Goal: Check status: Check status

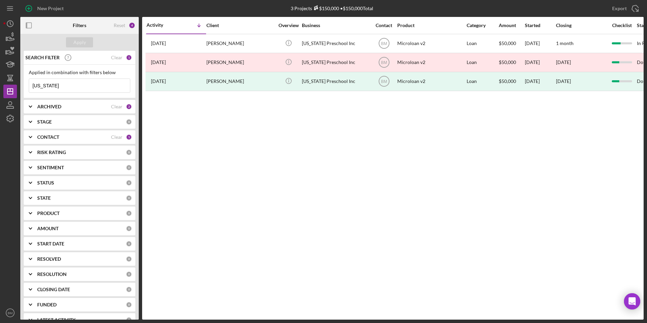
click at [76, 86] on input "[US_STATE]" at bounding box center [79, 86] width 101 height 14
click at [53, 105] on b "ARCHIVED" at bounding box center [49, 106] width 24 height 5
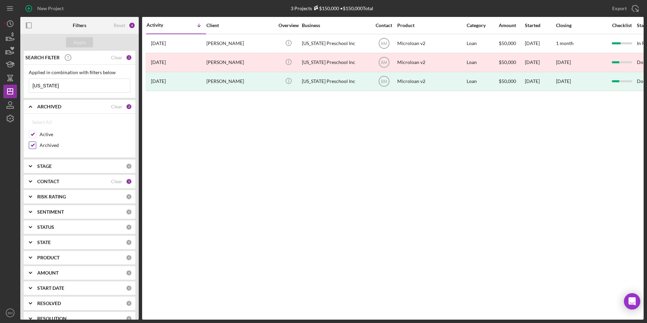
click at [44, 145] on label "Archived" at bounding box center [85, 145] width 91 height 7
click at [36, 145] on input "Archived" at bounding box center [32, 145] width 7 height 7
checkbox input "false"
click at [79, 36] on div "Apply" at bounding box center [79, 42] width 118 height 17
click at [77, 40] on div "Apply" at bounding box center [79, 42] width 13 height 10
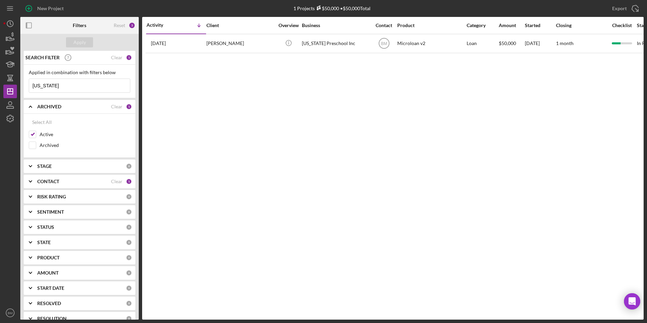
click at [63, 84] on input "Montana" at bounding box center [79, 86] width 101 height 14
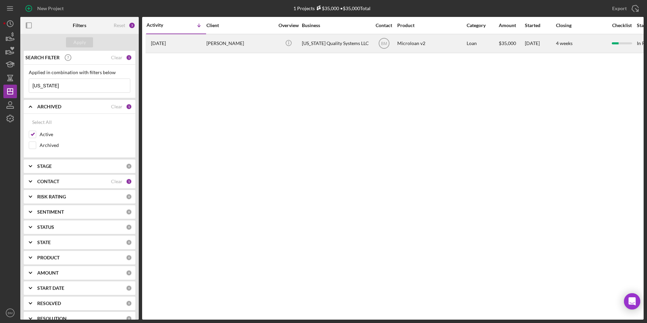
type input "Nevada"
click at [330, 44] on div "Nevada Quality Systems LLC" at bounding box center [336, 44] width 68 height 18
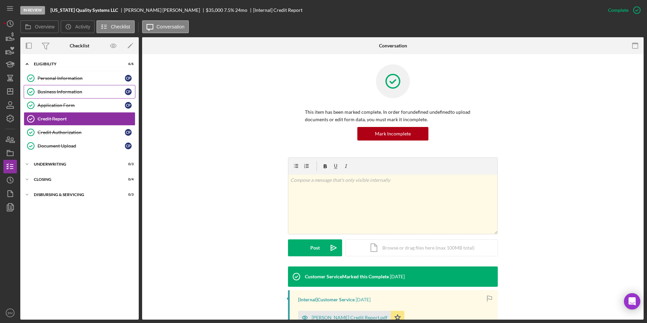
click at [47, 93] on div "Business Information" at bounding box center [81, 91] width 87 height 5
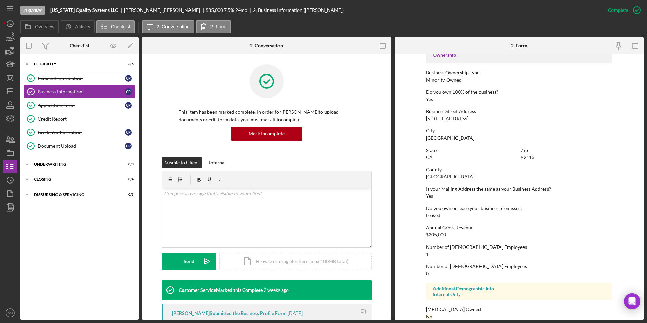
scroll to position [245, 0]
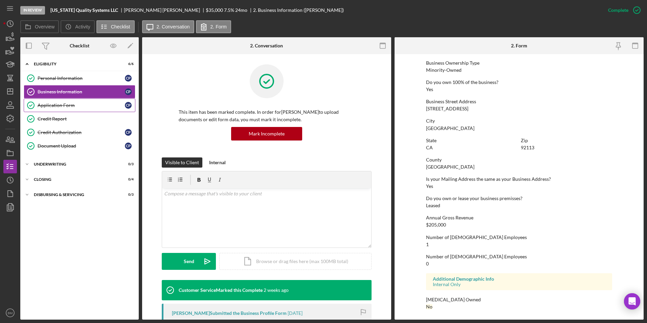
click at [72, 102] on link "Application Form Application Form C P" at bounding box center [80, 105] width 112 height 14
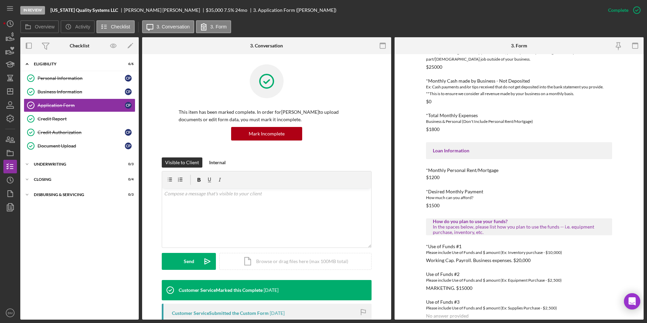
scroll to position [212, 0]
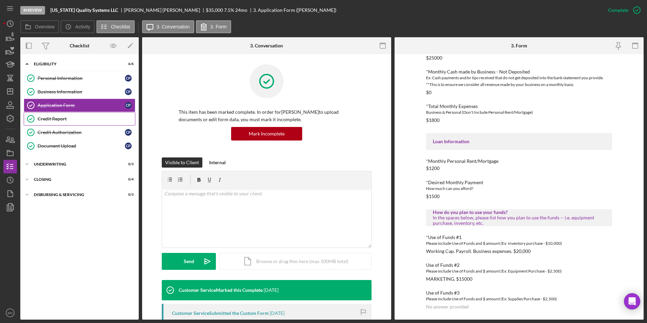
click at [59, 121] on div "Credit Report" at bounding box center [86, 118] width 97 height 5
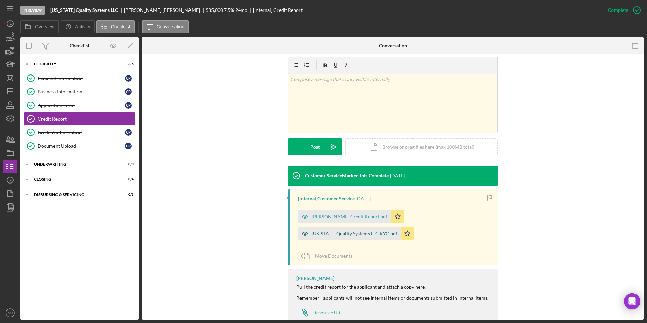
scroll to position [102, 0]
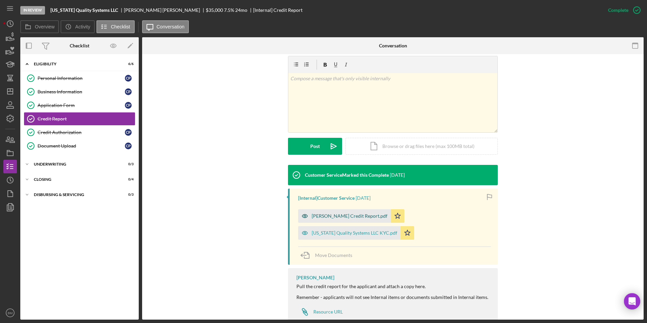
click at [347, 217] on div "Clayton Poole Credit Report.pdf" at bounding box center [350, 215] width 76 height 5
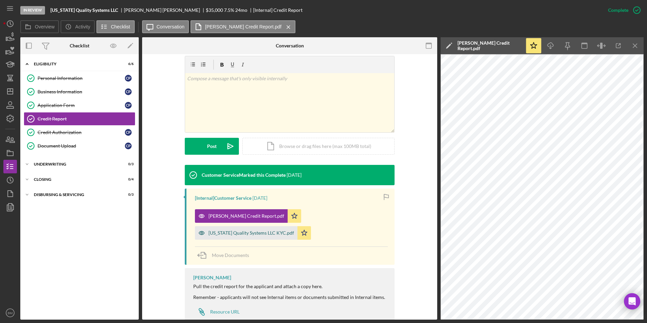
click at [241, 232] on div "Nevada Quality Systems LLC KYC.pdf" at bounding box center [251, 232] width 86 height 5
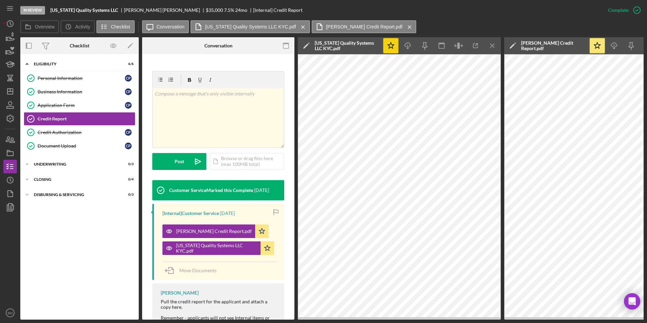
click at [391, 45] on icon "Icon/Star" at bounding box center [390, 45] width 15 height 15
drag, startPoint x: 542, startPoint y: 321, endPoint x: 556, endPoint y: 321, distance: 13.2
click at [556, 321] on div "In Review Nevada Quality Systems LLC Clayton Poole $35,000 $35,000 7.5 % 24 mo …" at bounding box center [323, 161] width 647 height 323
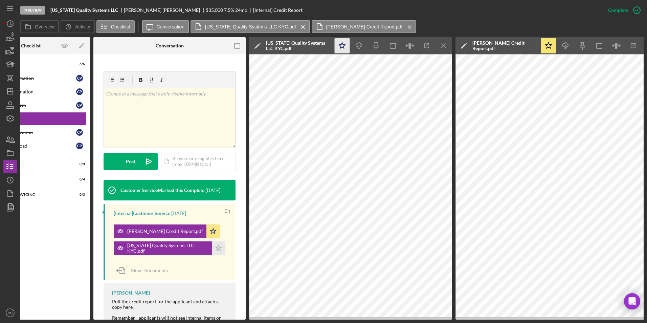
scroll to position [0, 56]
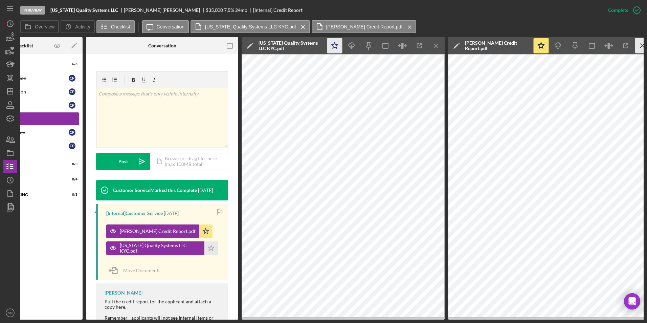
click at [638, 45] on icon "Icon/Menu Close" at bounding box center [642, 45] width 15 height 15
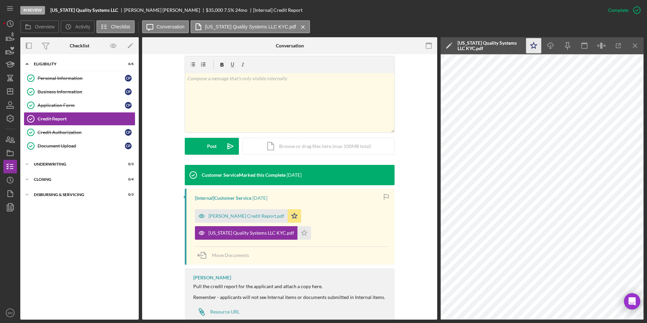
scroll to position [0, 0]
click at [64, 92] on div "Business Information" at bounding box center [81, 91] width 87 height 5
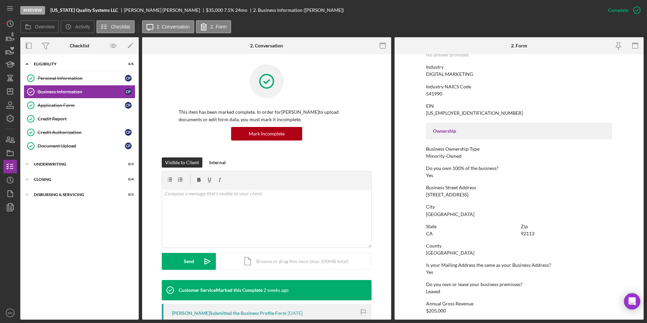
scroll to position [169, 0]
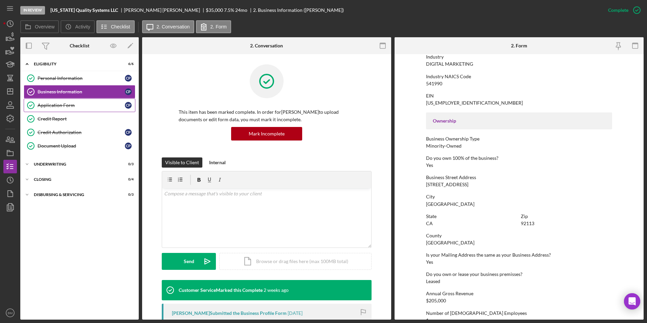
click at [66, 111] on link "Application Form Application Form C P" at bounding box center [80, 105] width 112 height 14
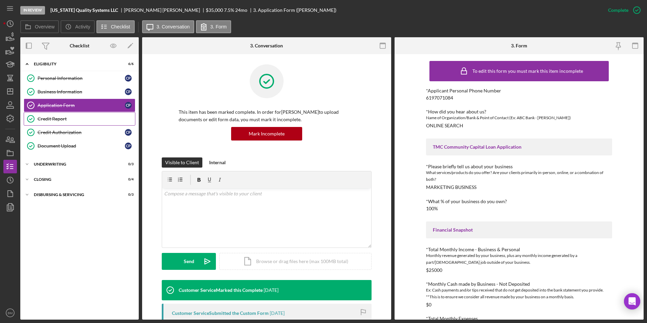
click at [36, 119] on icon "Credit Report" at bounding box center [30, 118] width 17 height 17
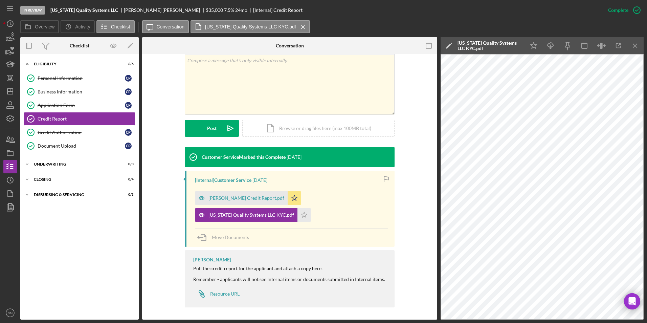
scroll to position [121, 0]
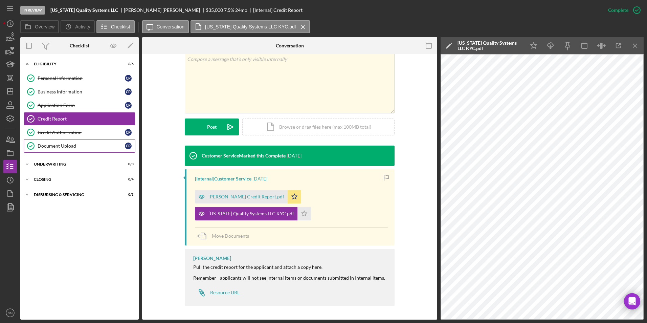
click at [62, 148] on div "Document Upload" at bounding box center [81, 145] width 87 height 5
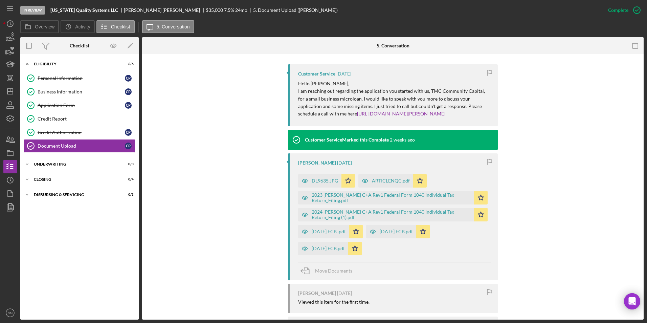
scroll to position [237, 0]
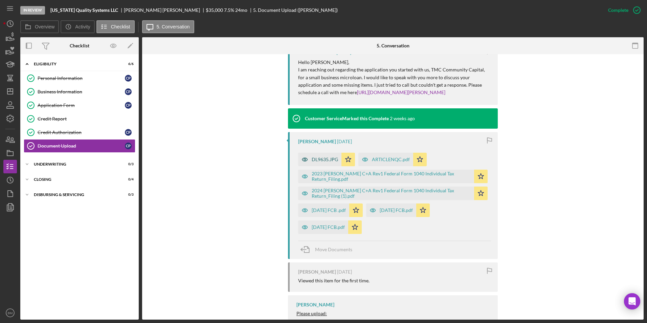
click at [304, 161] on icon "button" at bounding box center [305, 160] width 14 height 14
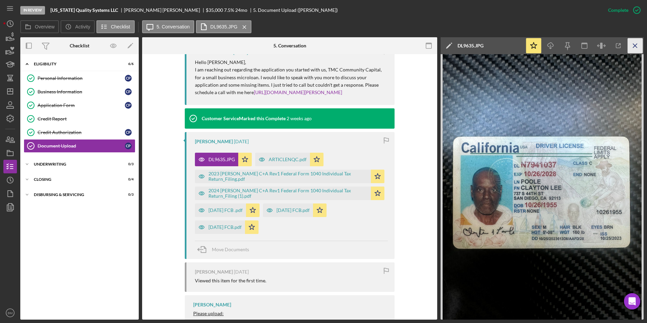
click at [638, 44] on icon "Icon/Menu Close" at bounding box center [635, 45] width 15 height 15
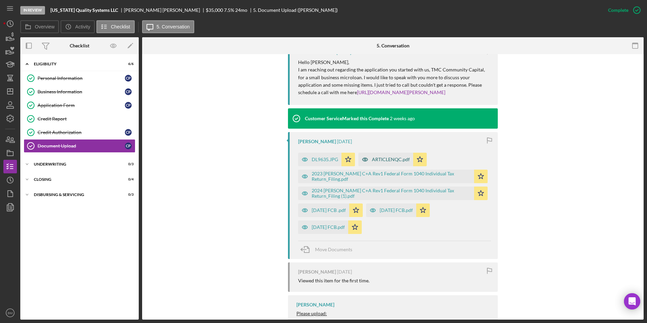
click at [395, 164] on div "ARTICLENQC.pdf" at bounding box center [385, 160] width 55 height 14
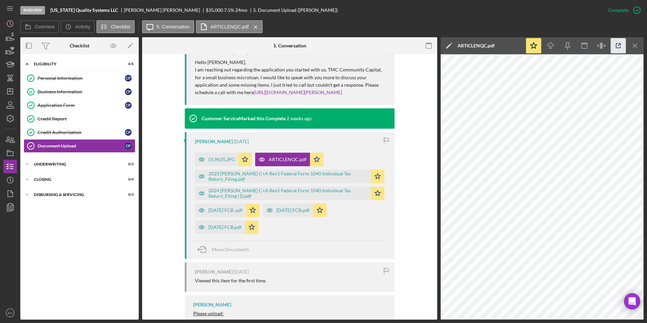
click at [612, 48] on icon "button" at bounding box center [618, 45] width 15 height 15
click at [633, 46] on icon "Icon/Menu Close" at bounding box center [635, 45] width 15 height 15
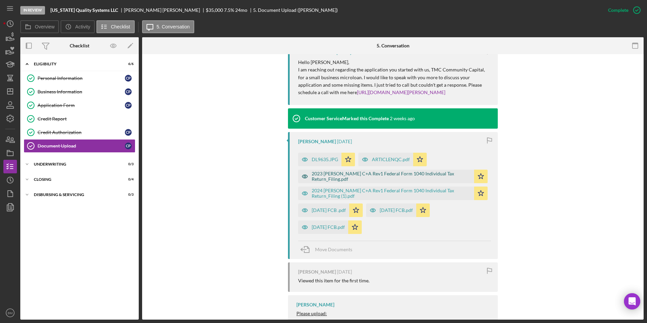
click at [355, 181] on div "2023 POOLE C+A Rev1 Federal Form 1040 Individual Tax Return_Filing.pdf" at bounding box center [386, 177] width 176 height 14
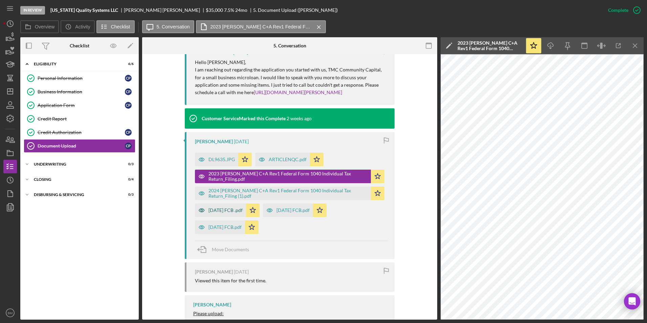
click at [231, 213] on div "June 2025 FCB .pdf" at bounding box center [225, 209] width 34 height 5
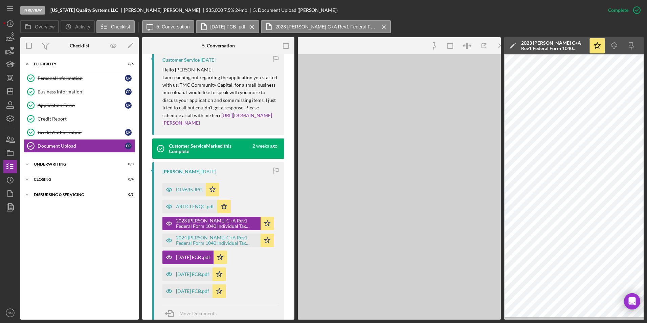
scroll to position [245, 0]
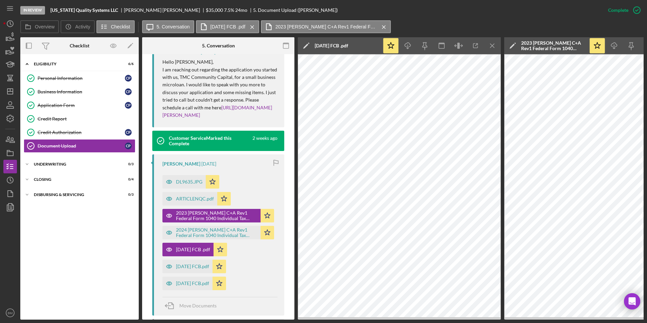
drag, startPoint x: 393, startPoint y: 26, endPoint x: 401, endPoint y: 27, distance: 8.6
click at [390, 26] on icon "Icon/Menu Close" at bounding box center [384, 27] width 12 height 17
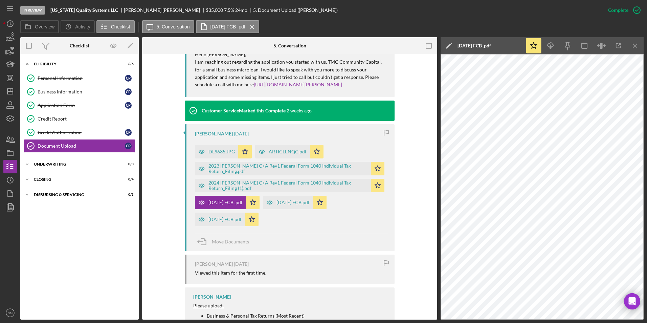
scroll to position [237, 0]
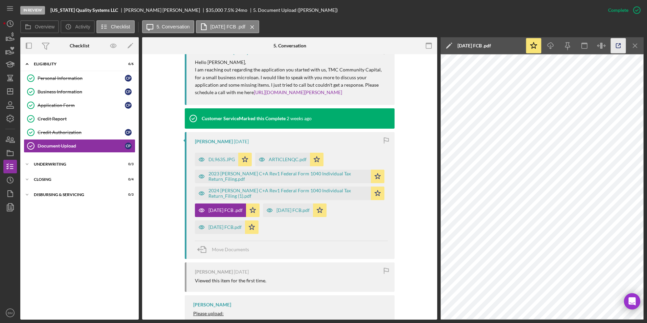
click at [618, 44] on icon "button" at bounding box center [618, 45] width 15 height 15
click at [632, 44] on icon "Icon/Menu Close" at bounding box center [635, 45] width 15 height 15
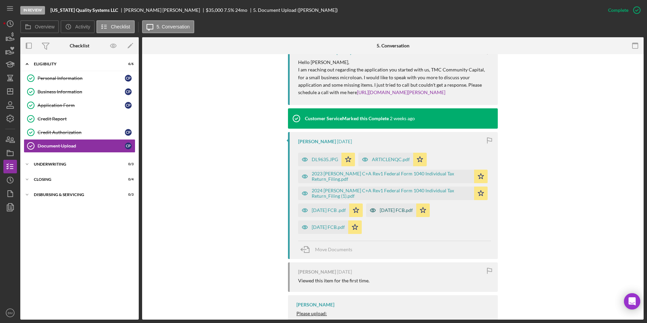
click at [388, 213] on div "July 2025 FCB.pdf" at bounding box center [391, 210] width 50 height 14
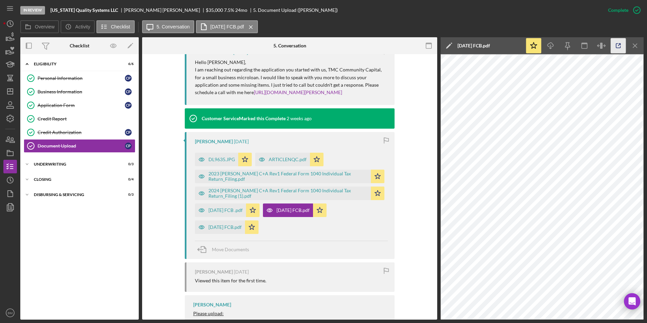
click at [617, 48] on icon "button" at bounding box center [618, 45] width 15 height 15
click at [635, 47] on icon "Icon/Menu Close" at bounding box center [635, 45] width 15 height 15
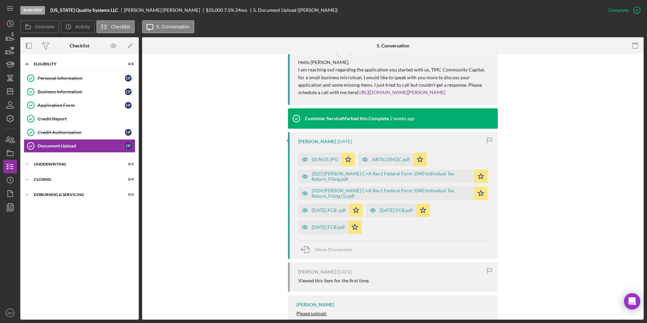
click at [343, 219] on div "August 2025 FCB.pdf Icon/Star" at bounding box center [331, 225] width 67 height 17
click at [333, 227] on div "August 2025 FCB.pdf" at bounding box center [328, 226] width 33 height 5
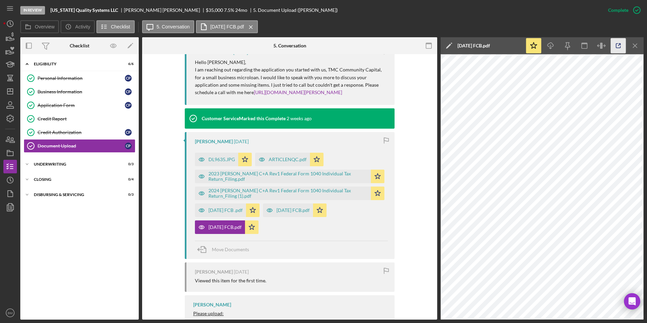
click at [613, 47] on icon "button" at bounding box center [618, 45] width 15 height 15
click at [13, 91] on line "button" at bounding box center [9, 91] width 5 height 0
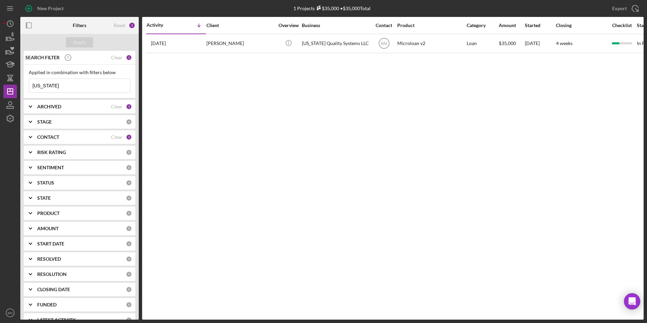
click at [59, 84] on input "Nevada" at bounding box center [79, 86] width 101 height 14
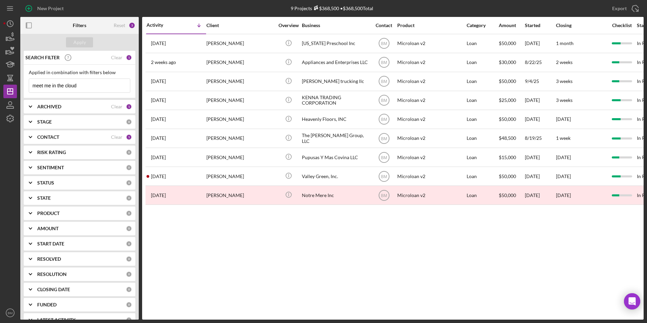
type input "meet me in the cloud"
click at [63, 108] on div "ARCHIVED" at bounding box center [74, 106] width 74 height 5
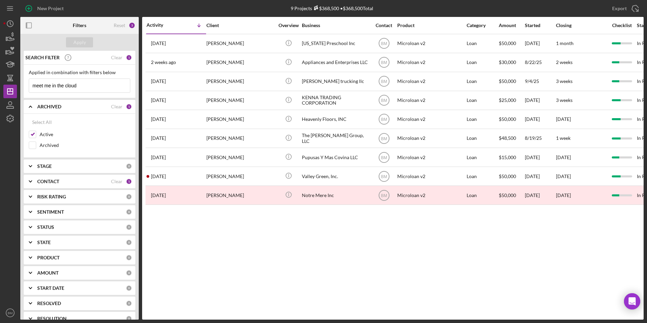
click at [26, 144] on div "Select All Active Archived" at bounding box center [80, 136] width 112 height 44
click at [30, 148] on input "Archived" at bounding box center [32, 145] width 7 height 7
checkbox input "true"
click at [30, 138] on div at bounding box center [32, 134] width 7 height 7
click at [33, 135] on input "Active" at bounding box center [32, 134] width 7 height 7
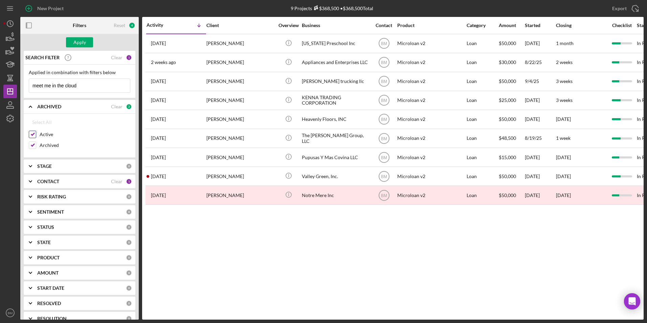
checkbox input "false"
click at [82, 42] on div "Apply" at bounding box center [79, 42] width 13 height 10
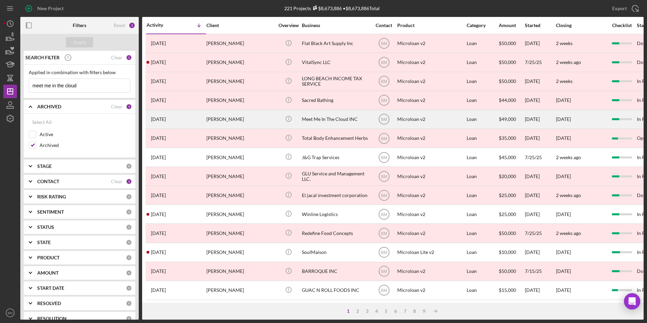
click at [321, 114] on div "Meet Me In The Cloud INC" at bounding box center [336, 119] width 68 height 18
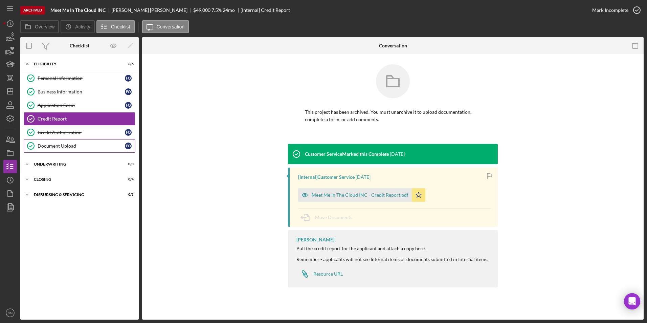
click at [75, 143] on div "Document Upload" at bounding box center [81, 145] width 87 height 5
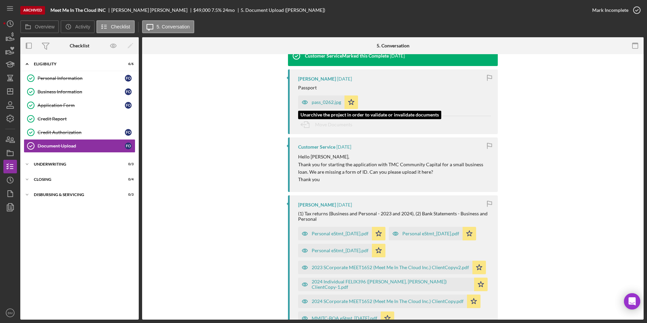
scroll to position [102, 0]
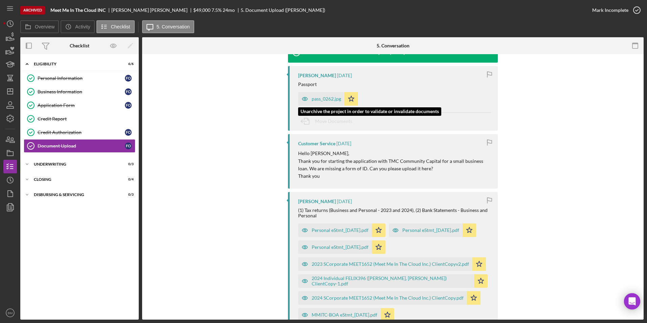
click at [318, 104] on div "pass_0262.jpg" at bounding box center [321, 99] width 46 height 14
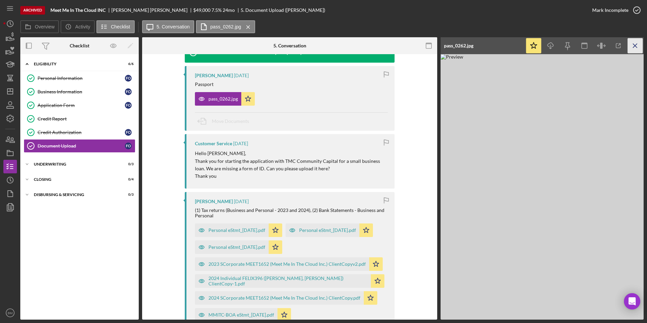
click at [636, 44] on icon "Icon/Menu Close" at bounding box center [635, 45] width 15 height 15
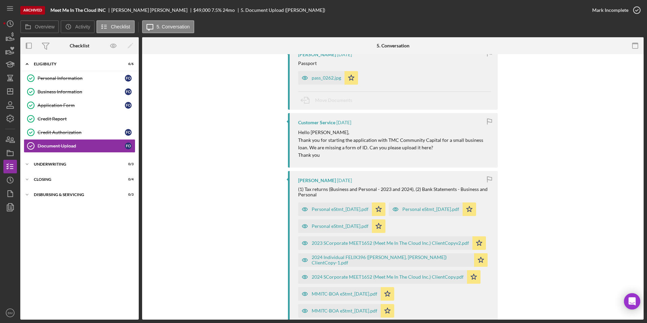
scroll to position [169, 0]
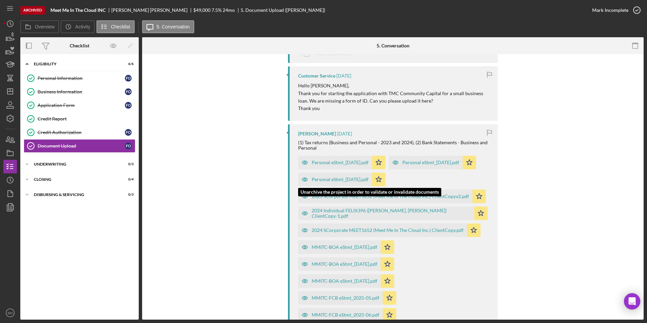
click at [389, 169] on div "Personal eStmt_2025-06-23.pdf" at bounding box center [426, 163] width 74 height 14
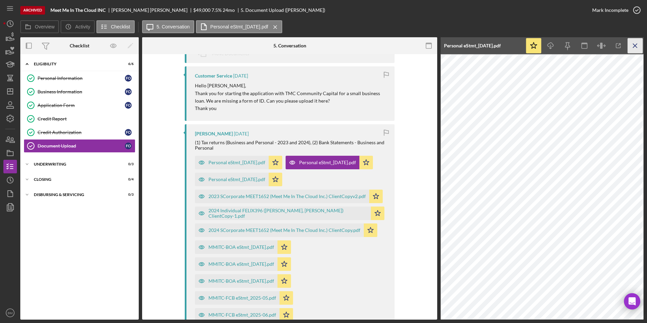
click at [633, 48] on icon "Icon/Menu Close" at bounding box center [635, 45] width 15 height 15
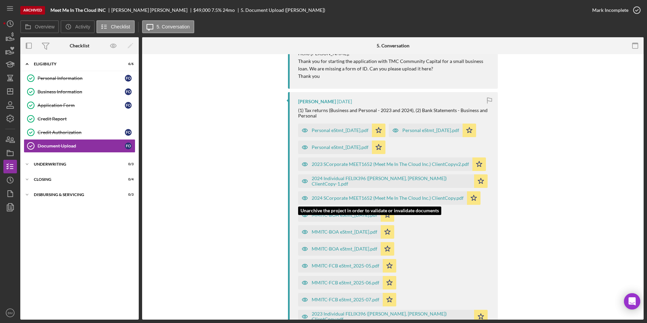
scroll to position [305, 0]
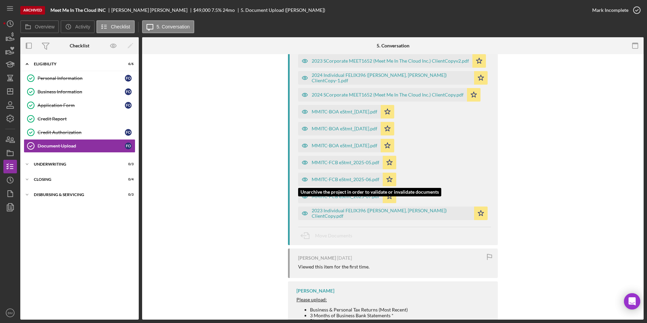
click at [330, 165] on div "MMITC-FCB eStmt_2025-05.pdf" at bounding box center [346, 162] width 68 height 5
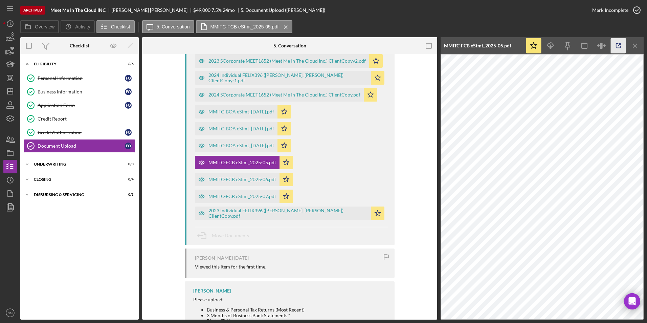
click at [618, 46] on icon "button" at bounding box center [618, 45] width 15 height 15
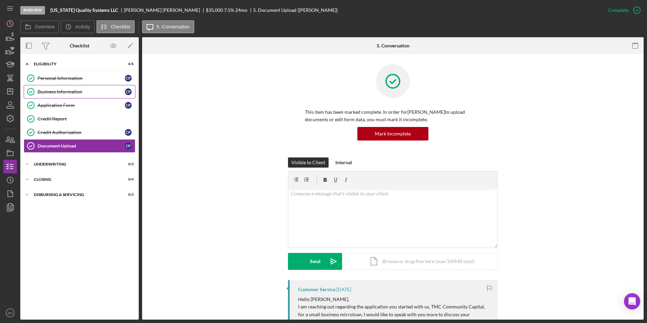
click at [63, 98] on link "Business Information Business Information C P" at bounding box center [80, 92] width 112 height 14
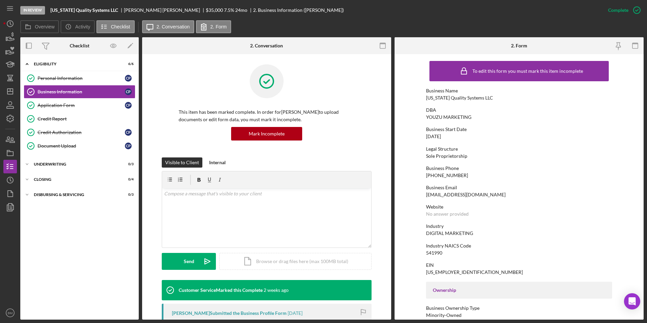
click at [442, 159] on div "To edit this form you must mark this item incomplete Business Name Nevada Quali…" at bounding box center [519, 310] width 186 height 504
click at [442, 157] on div "Sole Proprietorship" at bounding box center [446, 155] width 41 height 5
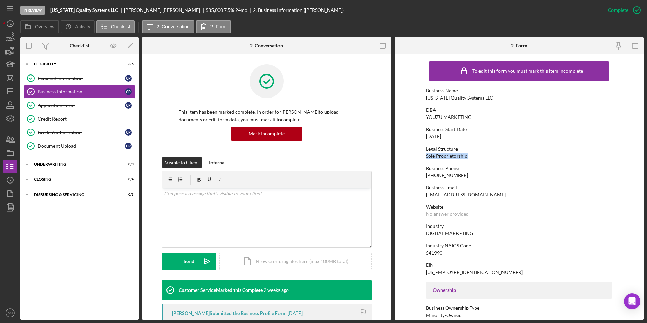
click at [442, 157] on div "Sole Proprietorship" at bounding box center [446, 155] width 41 height 5
drag, startPoint x: 442, startPoint y: 157, endPoint x: 479, endPoint y: 155, distance: 37.2
click at [479, 156] on div "Legal Structure Sole Proprietorship" at bounding box center [519, 152] width 186 height 13
click at [441, 153] on div "Legal Structure Sole Proprietorship" at bounding box center [519, 152] width 186 height 13
drag, startPoint x: 475, startPoint y: 96, endPoint x: 486, endPoint y: 97, distance: 10.6
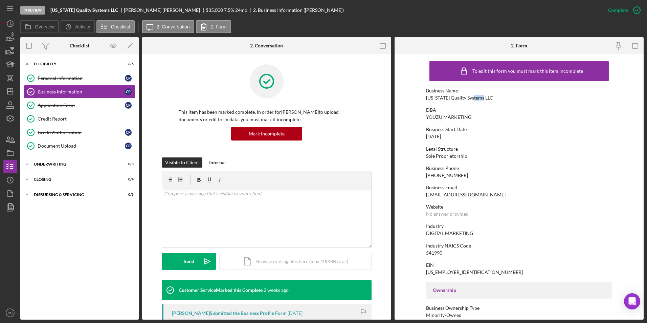
click at [486, 97] on div "Business Name Nevada Quality Systems LLC" at bounding box center [519, 94] width 186 height 13
click at [459, 194] on div "Info@nevadaqualitysystems.com" at bounding box center [466, 194] width 80 height 5
click at [446, 119] on div "YOUZU MARKETING" at bounding box center [448, 116] width 45 height 5
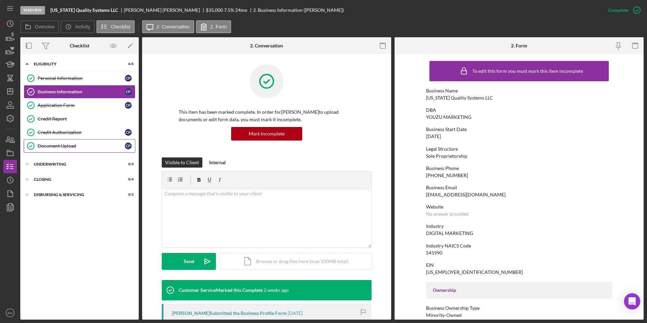
click at [64, 150] on link "Document Upload Document Upload C P" at bounding box center [80, 146] width 112 height 14
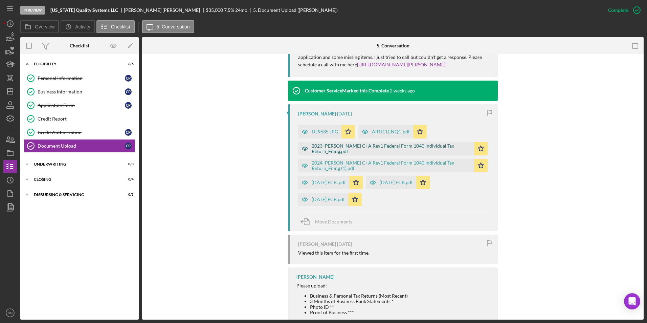
scroll to position [263, 0]
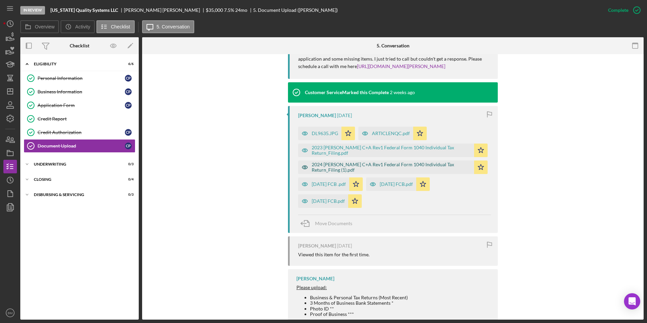
click at [329, 168] on div "2024 POOLE C+A Rev1 Federal Form 1040 Individual Tax Return_Filing (1).pdf" at bounding box center [391, 167] width 159 height 11
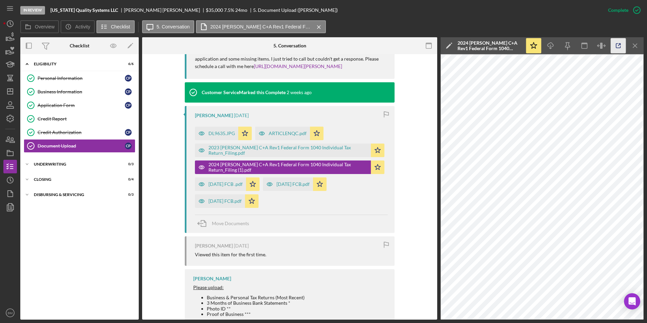
click at [617, 46] on icon "button" at bounding box center [618, 45] width 15 height 15
click at [220, 181] on div "June 2025 FCB .pdf" at bounding box center [220, 184] width 51 height 14
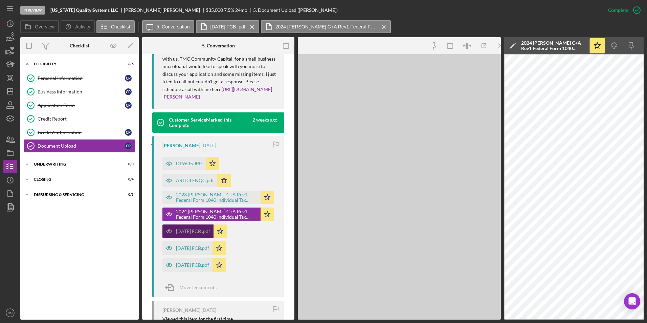
scroll to position [271, 0]
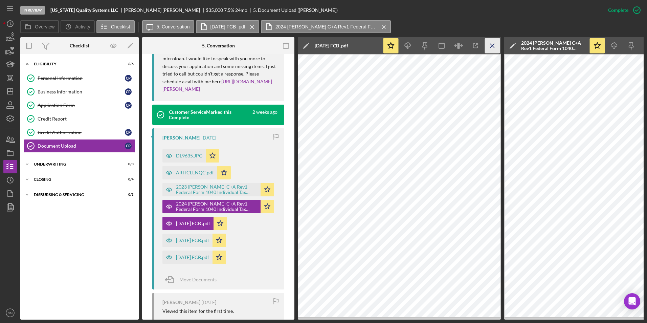
click at [489, 45] on icon "Icon/Menu Close" at bounding box center [492, 45] width 15 height 15
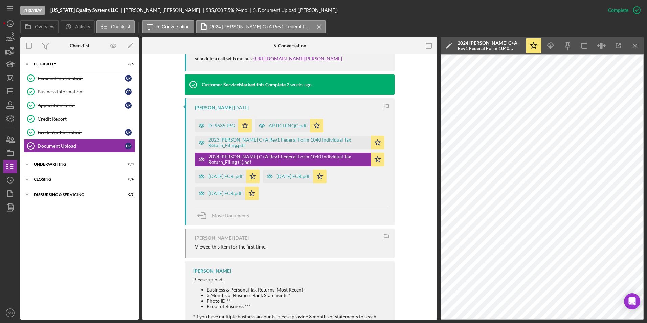
scroll to position [263, 0]
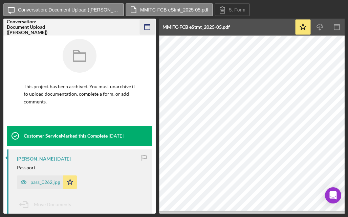
click at [146, 25] on rect "button" at bounding box center [146, 24] width 5 height 1
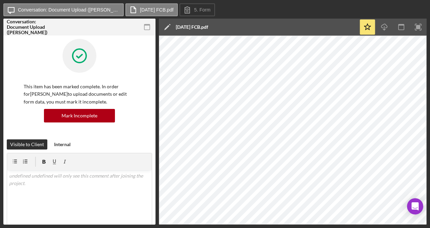
click at [152, 27] on icon "button" at bounding box center [147, 27] width 15 height 15
